Goal: Transaction & Acquisition: Purchase product/service

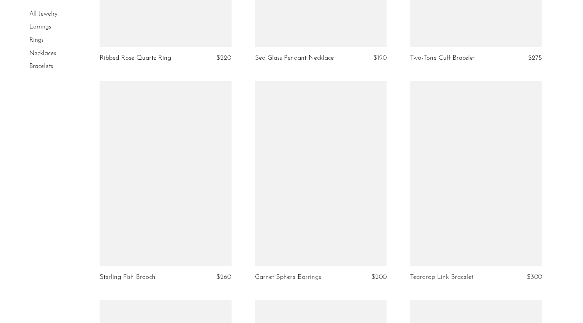
scroll to position [928, 0]
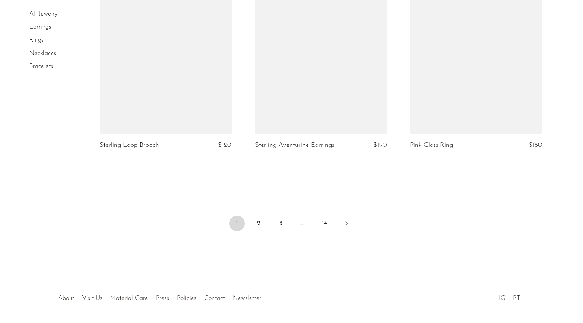
scroll to position [2571, 0]
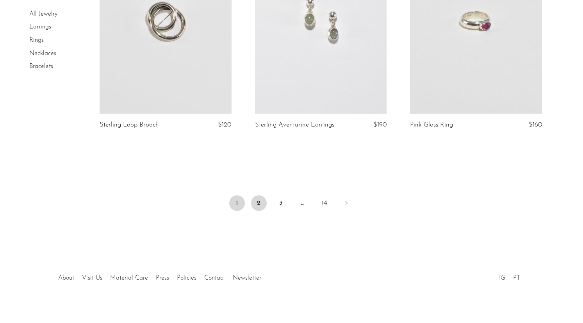
click at [260, 195] on link "2" at bounding box center [259, 203] width 16 height 16
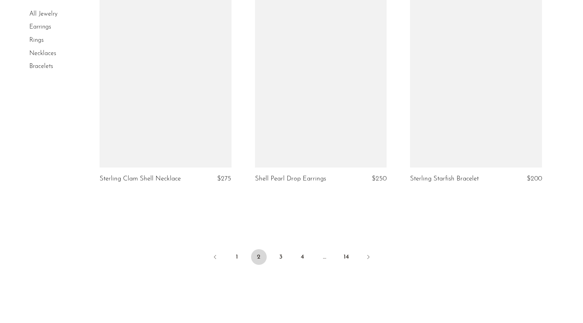
scroll to position [2532, 0]
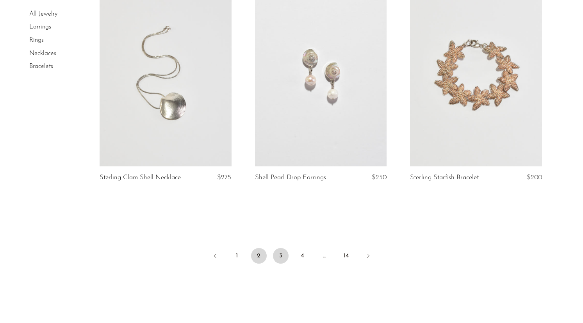
click at [279, 258] on link "3" at bounding box center [281, 256] width 16 height 16
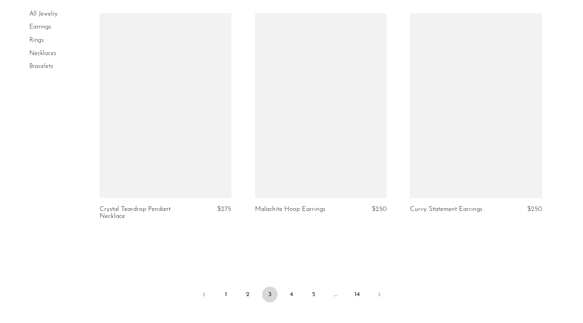
scroll to position [2494, 0]
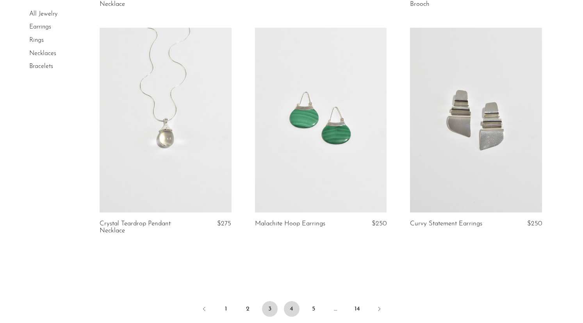
click at [292, 306] on link "4" at bounding box center [292, 309] width 16 height 16
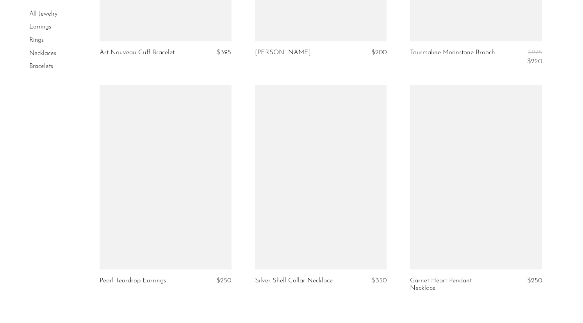
scroll to position [2603, 0]
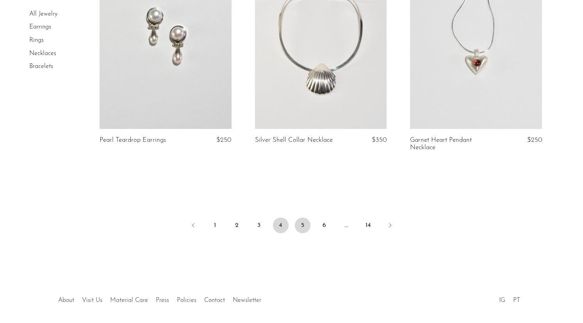
click at [298, 223] on link "5" at bounding box center [303, 226] width 16 height 16
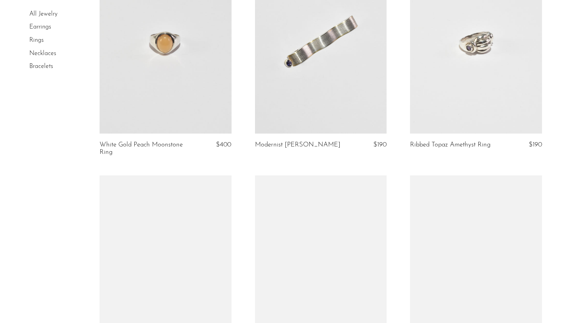
scroll to position [2019, 0]
